Goal: Navigation & Orientation: Understand site structure

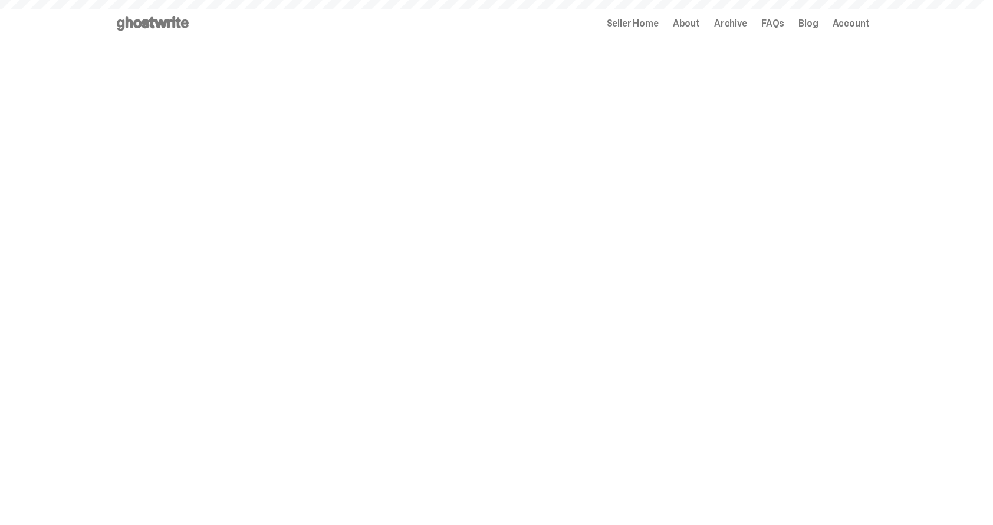
click at [637, 19] on span "Seller Home" at bounding box center [633, 23] width 52 height 9
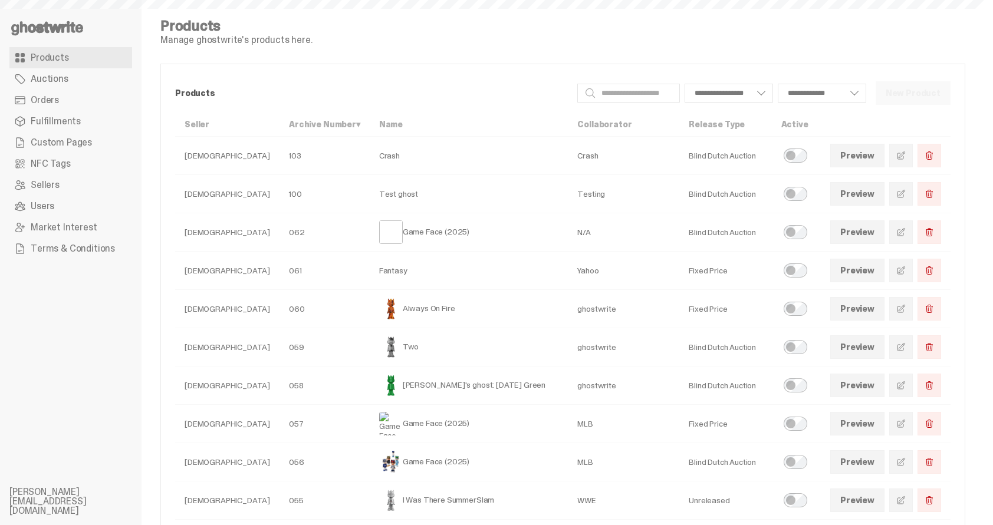
select select
click at [107, 79] on link "Auctions" at bounding box center [70, 78] width 123 height 21
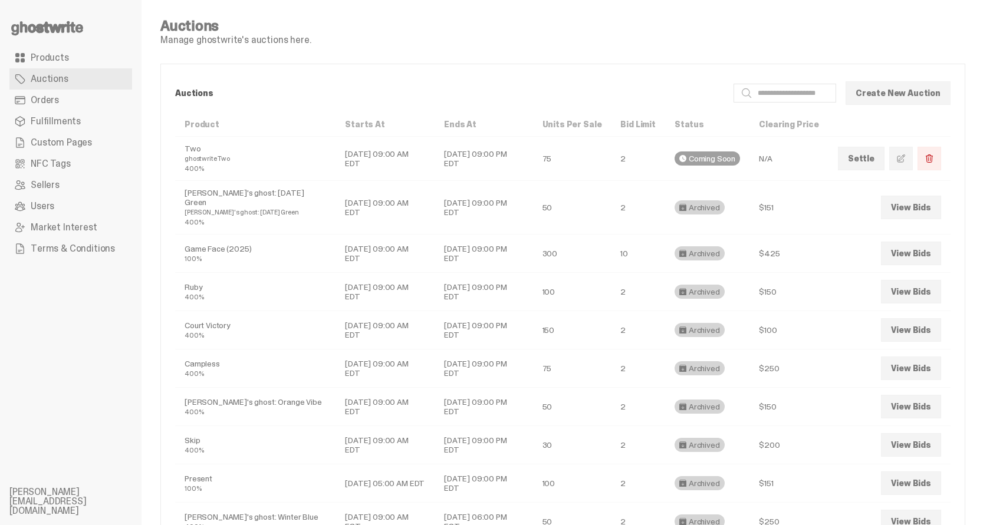
click at [102, 98] on link "Orders" at bounding box center [70, 100] width 123 height 21
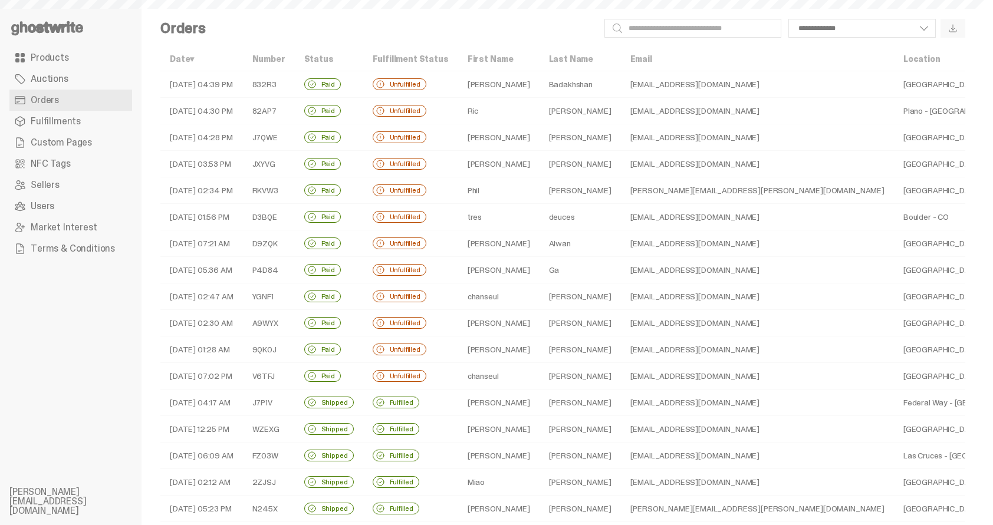
click at [95, 118] on link "Fulfillments" at bounding box center [70, 121] width 123 height 21
click at [86, 147] on span "Custom Pages" at bounding box center [61, 142] width 61 height 9
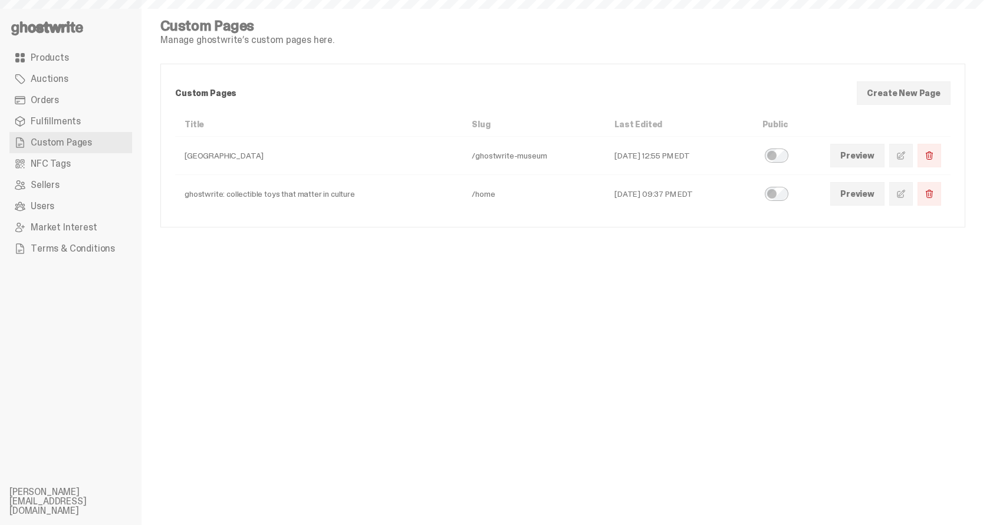
click at [81, 59] on link "Products" at bounding box center [70, 57] width 123 height 21
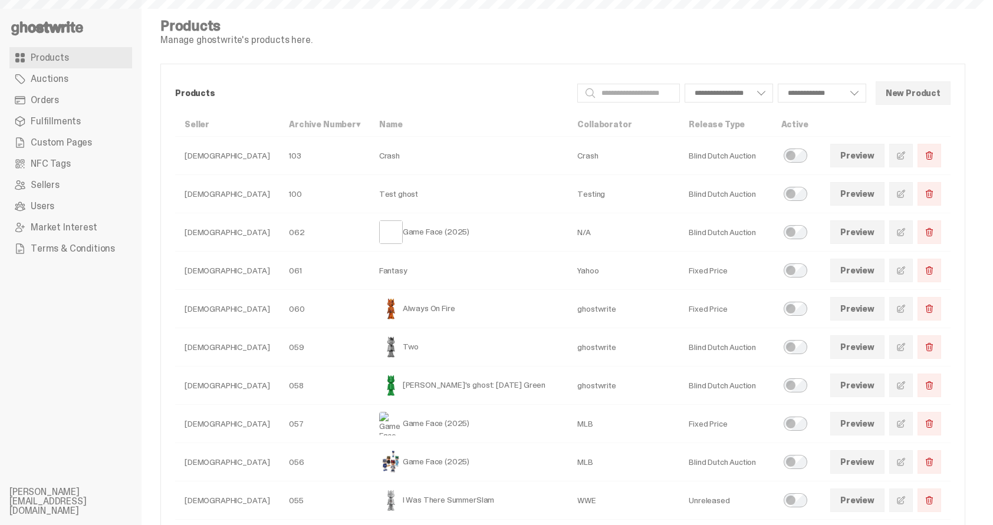
select select
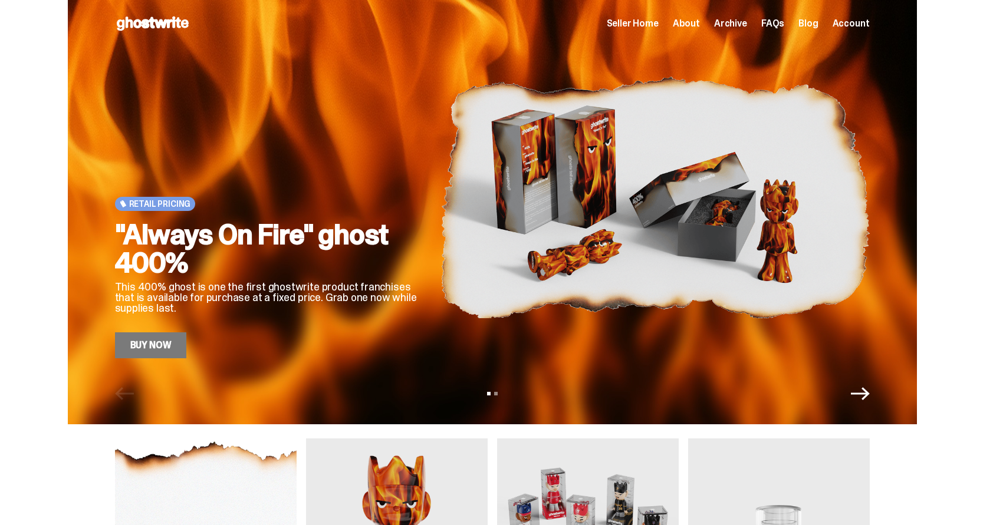
click at [651, 22] on span "Seller Home" at bounding box center [633, 23] width 52 height 9
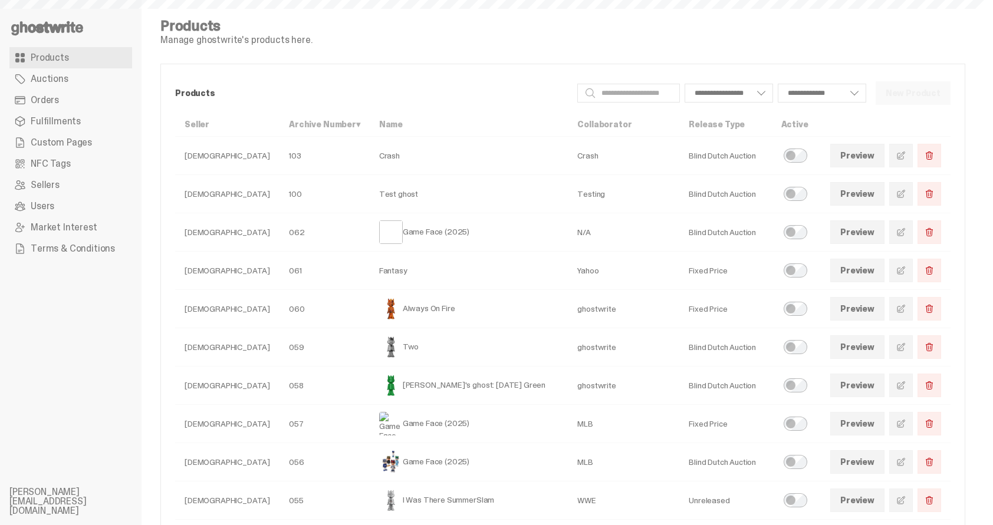
select select
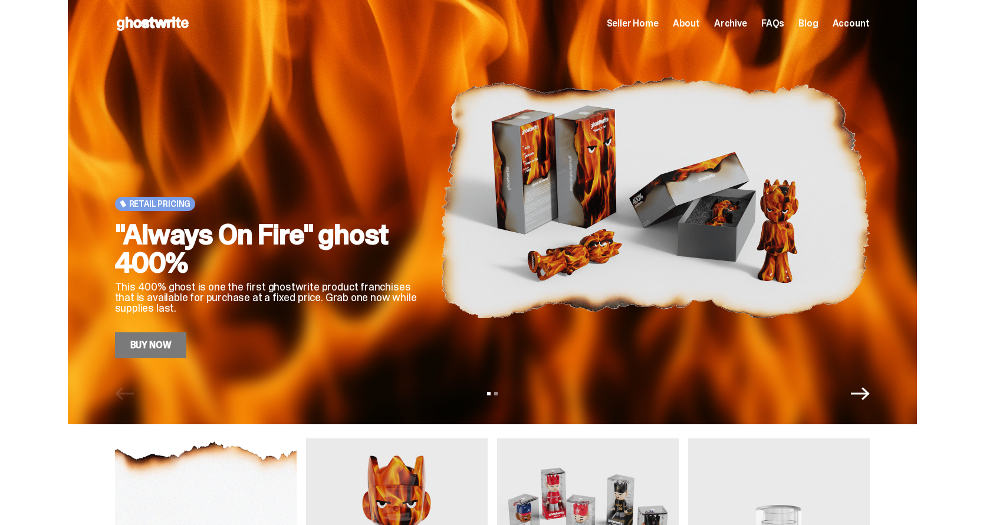
click at [743, 26] on span "Archive" at bounding box center [730, 23] width 33 height 9
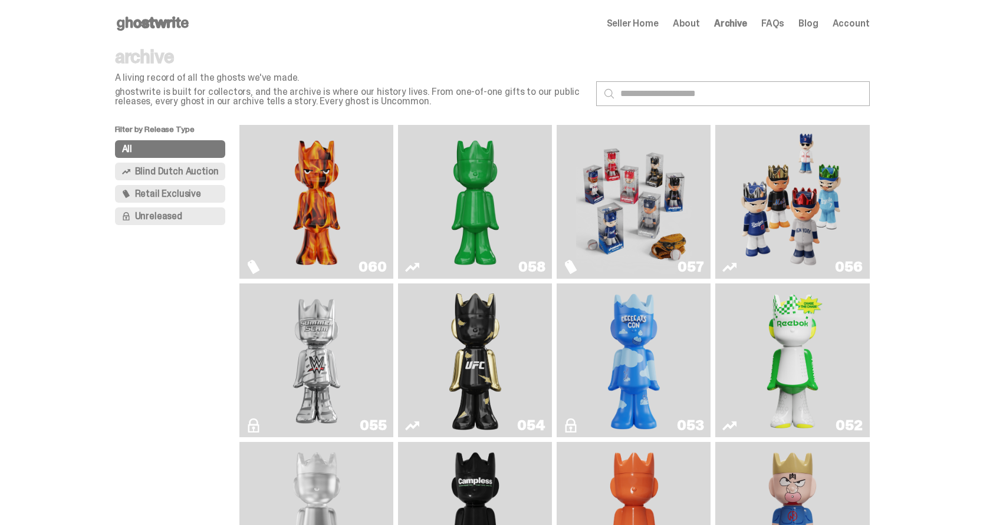
click at [779, 27] on span "FAQs" at bounding box center [772, 23] width 23 height 9
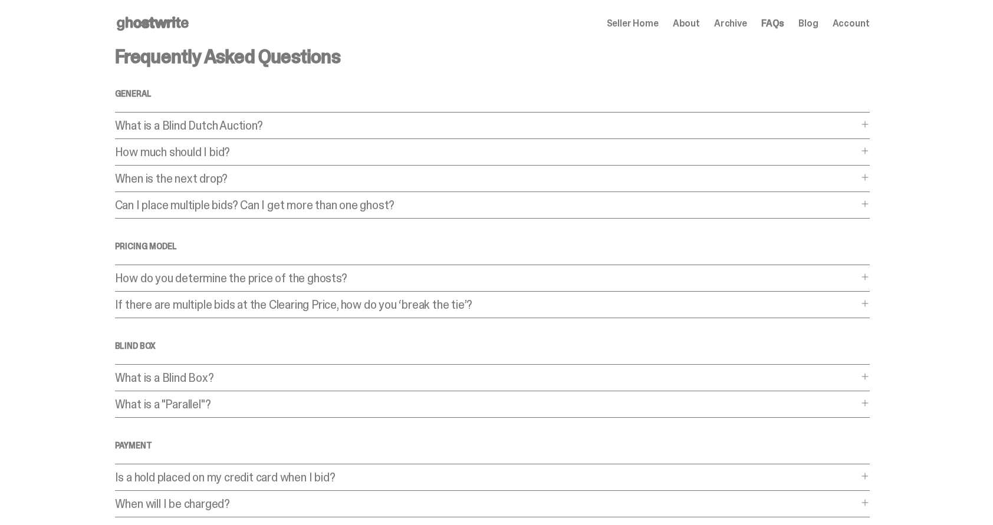
click at [747, 28] on span "Archive" at bounding box center [730, 23] width 33 height 9
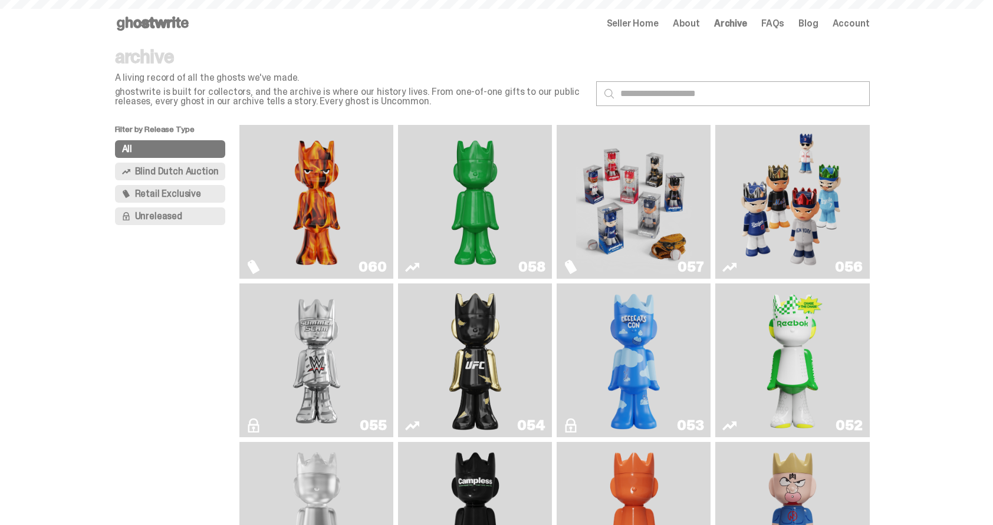
click at [699, 27] on span "About" at bounding box center [686, 23] width 27 height 9
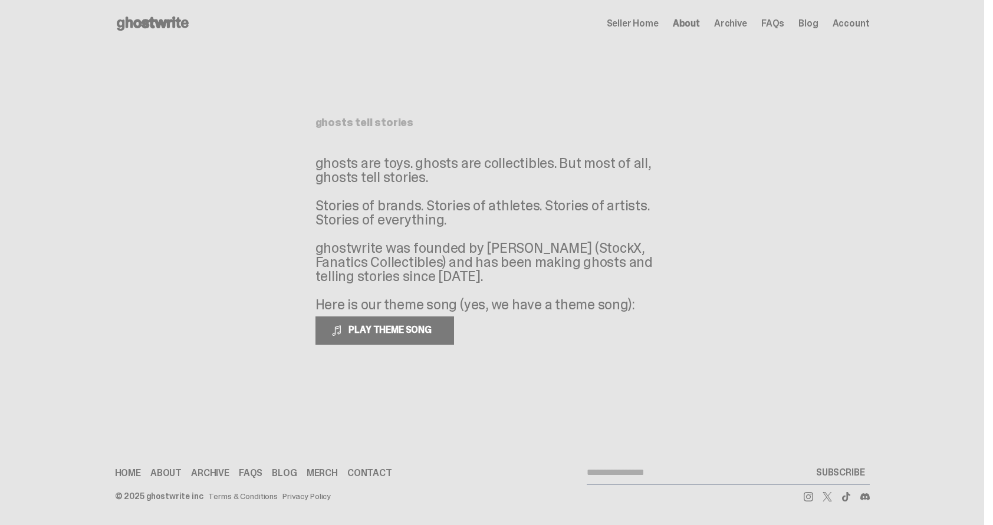
click at [649, 26] on span "Seller Home" at bounding box center [633, 23] width 52 height 9
click at [154, 28] on icon at bounding box center [152, 23] width 75 height 19
